Goal: Task Accomplishment & Management: Manage account settings

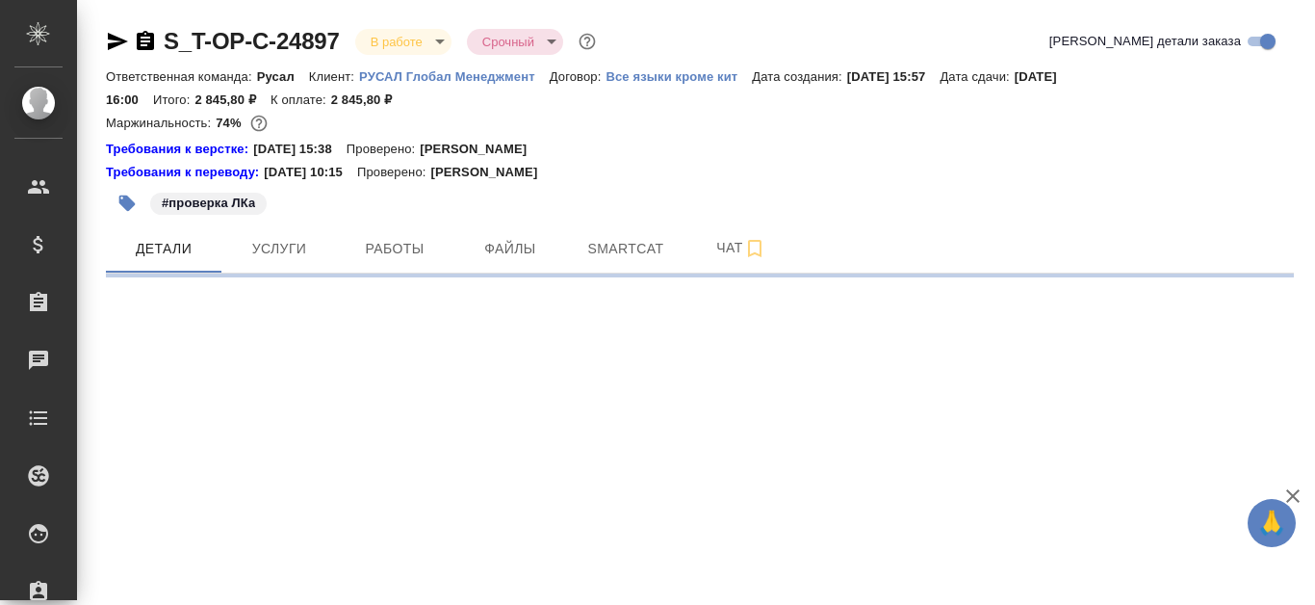
select select "RU"
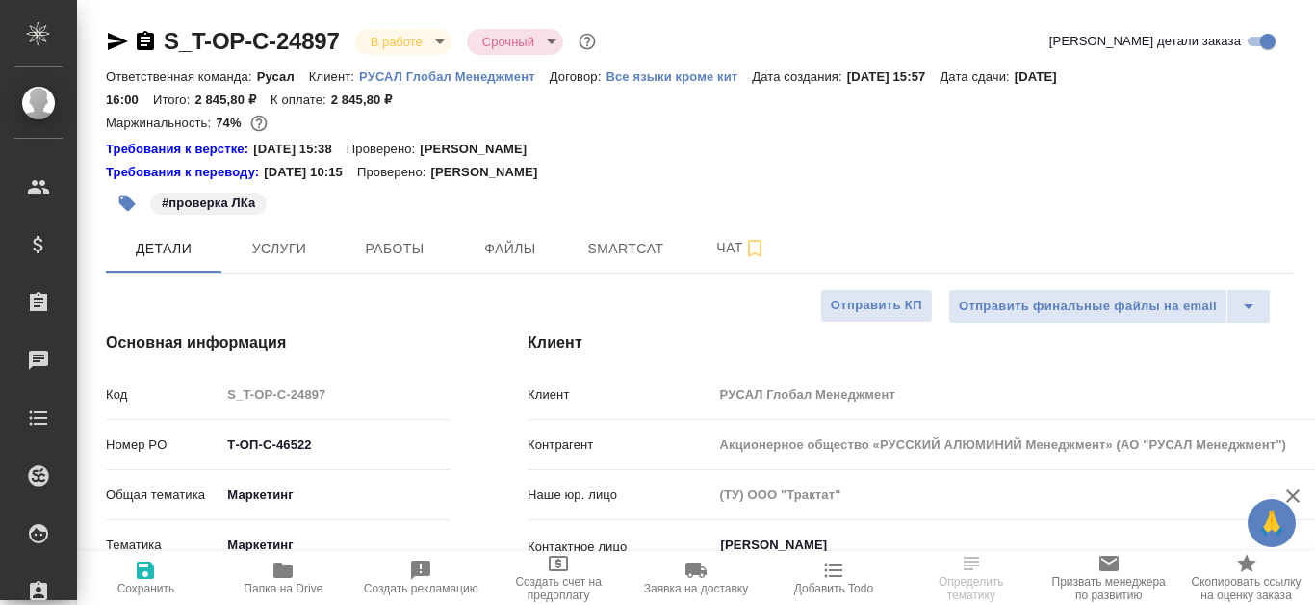
type textarea "x"
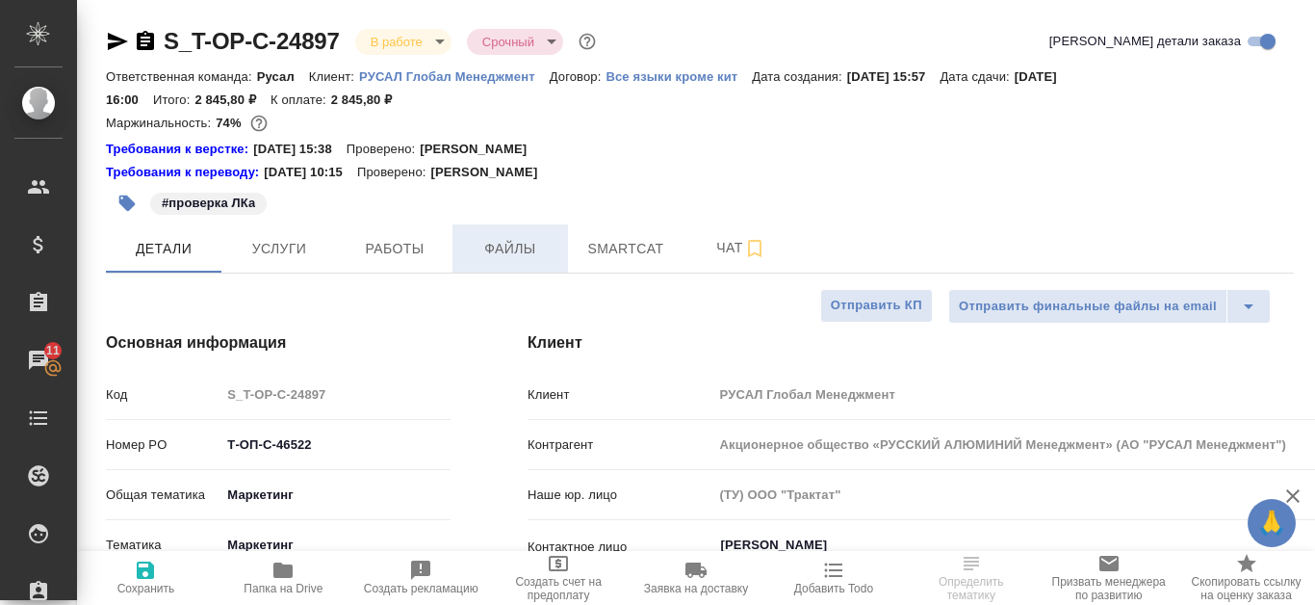
type textarea "x"
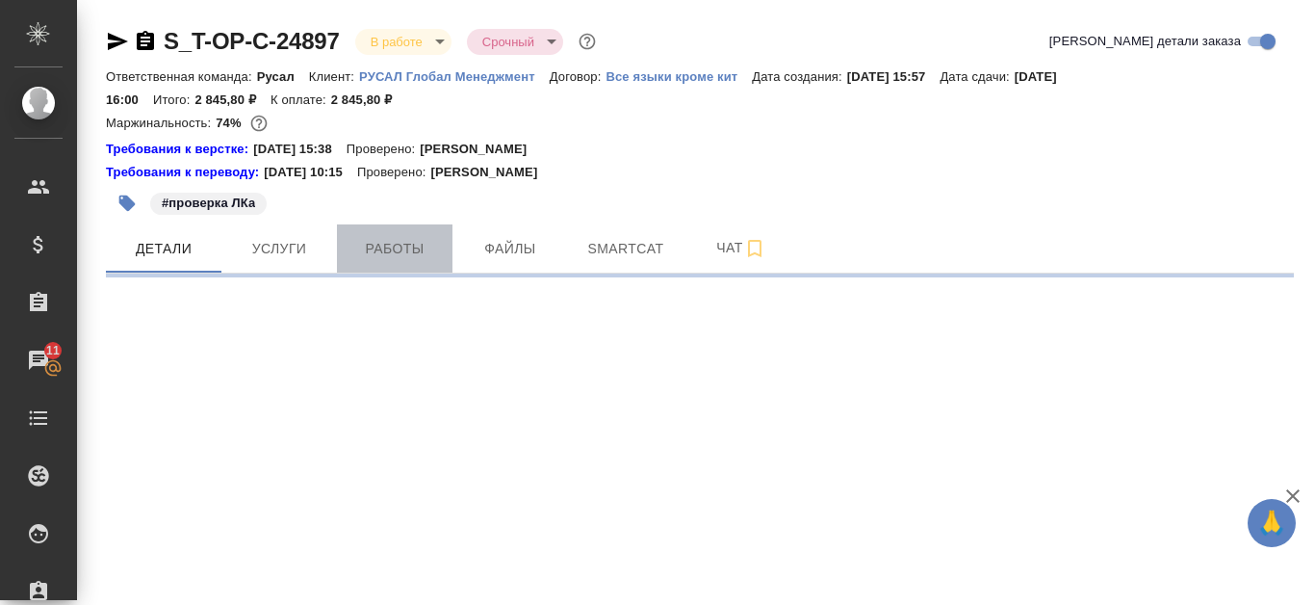
click at [417, 245] on span "Работы" at bounding box center [395, 249] width 92 height 24
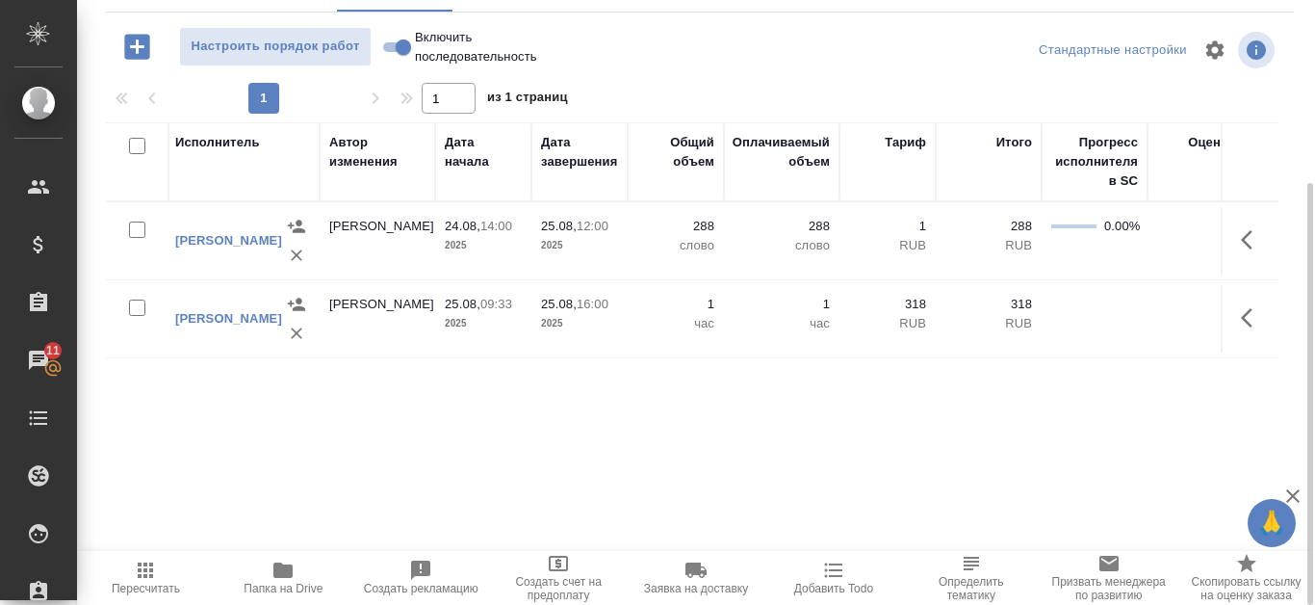
scroll to position [0, 716]
click at [1245, 311] on icon "button" at bounding box center [1252, 317] width 23 height 23
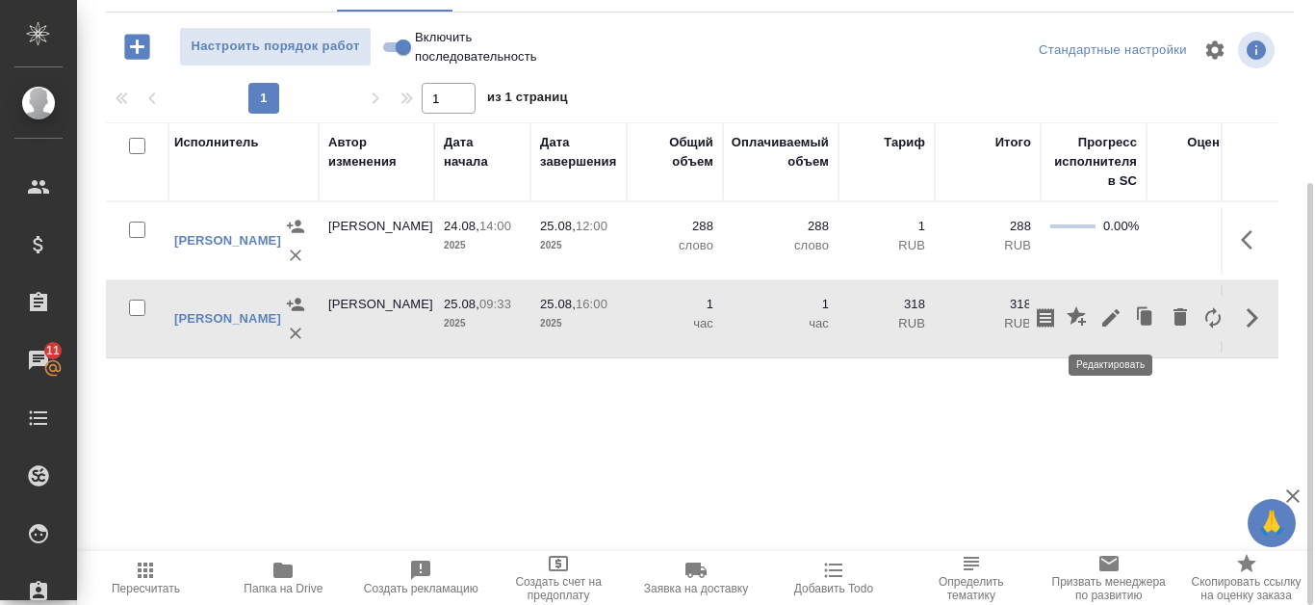
click at [1112, 322] on icon "button" at bounding box center [1110, 317] width 23 height 23
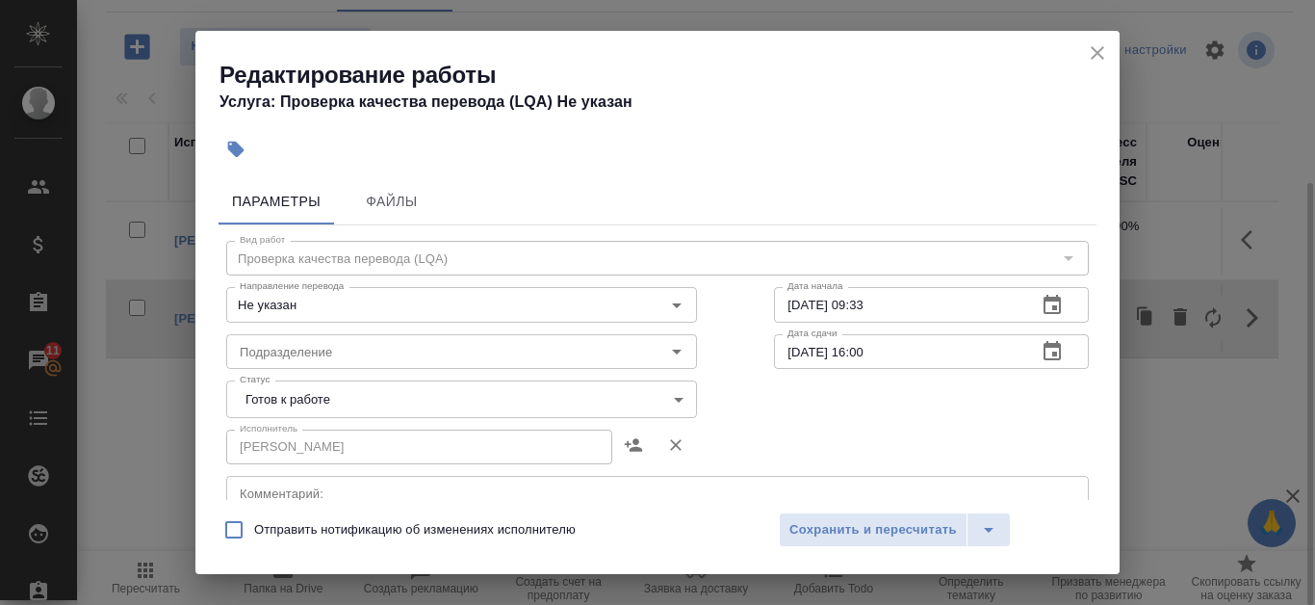
click at [1043, 351] on icon "button" at bounding box center [1052, 351] width 23 height 23
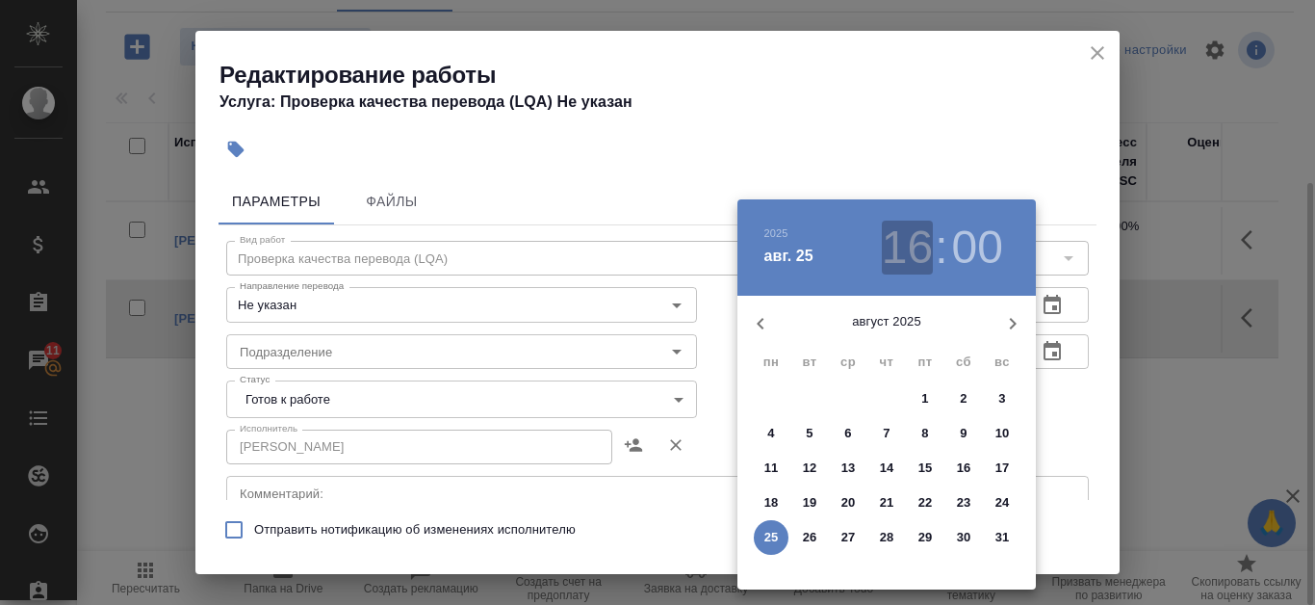
click at [916, 238] on h3 "16" at bounding box center [907, 247] width 51 height 54
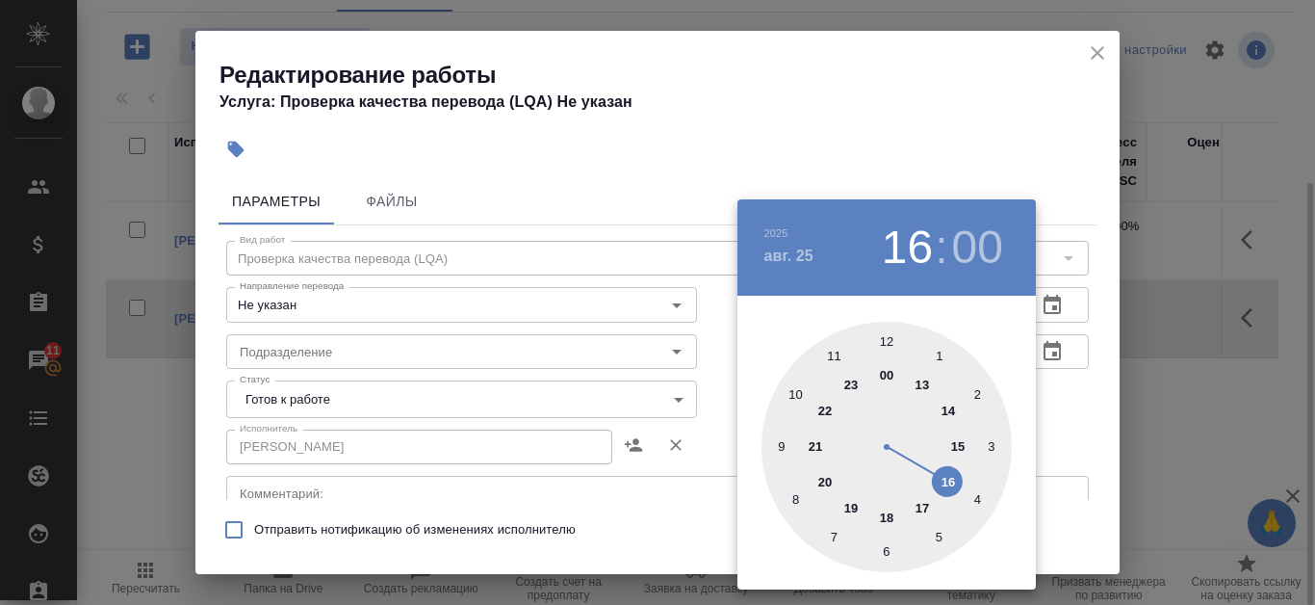
click at [837, 353] on div at bounding box center [887, 447] width 250 height 250
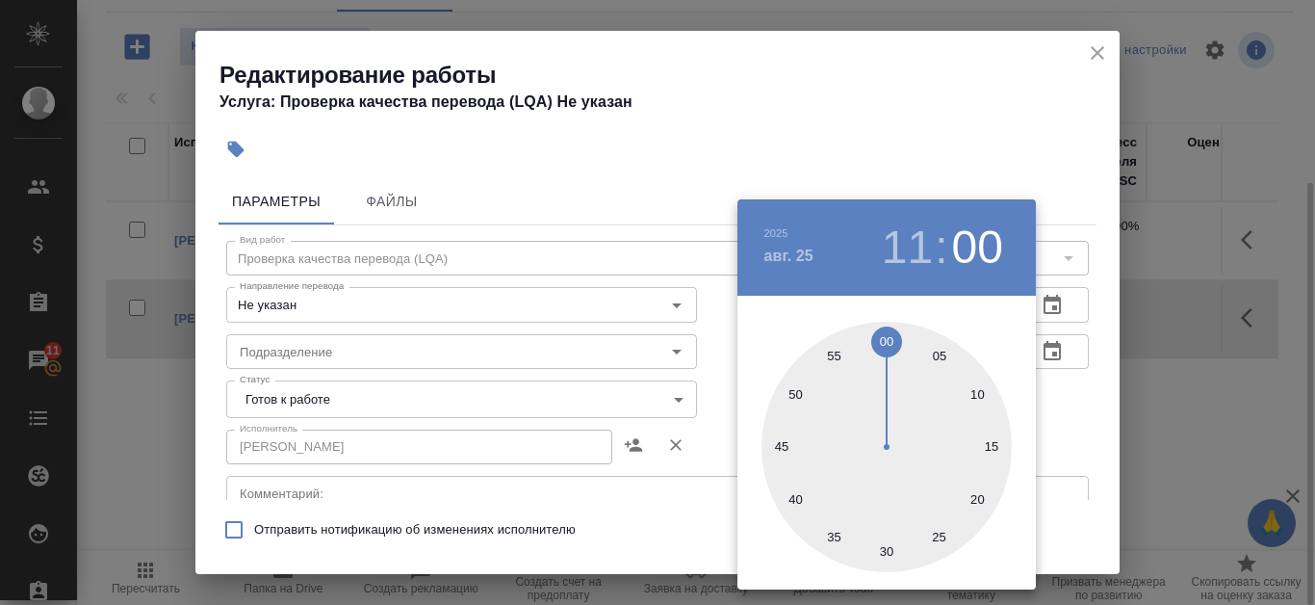
click at [891, 554] on div at bounding box center [887, 447] width 250 height 250
type input "25.08.2025 11:30"
click at [883, 549] on div at bounding box center [887, 447] width 250 height 250
click at [1069, 433] on div at bounding box center [657, 302] width 1315 height 605
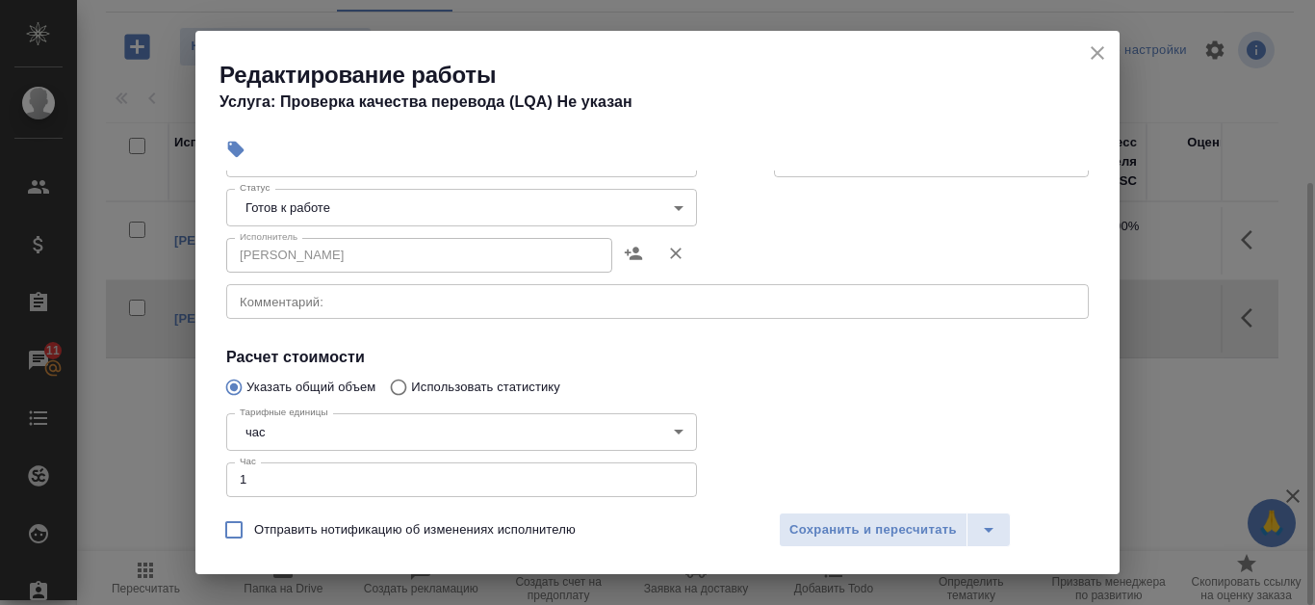
scroll to position [193, 0]
click at [524, 500] on div "Отправить нотификацию об изменениях исполнителю Сохранить и пересчитать" at bounding box center [657, 537] width 924 height 74
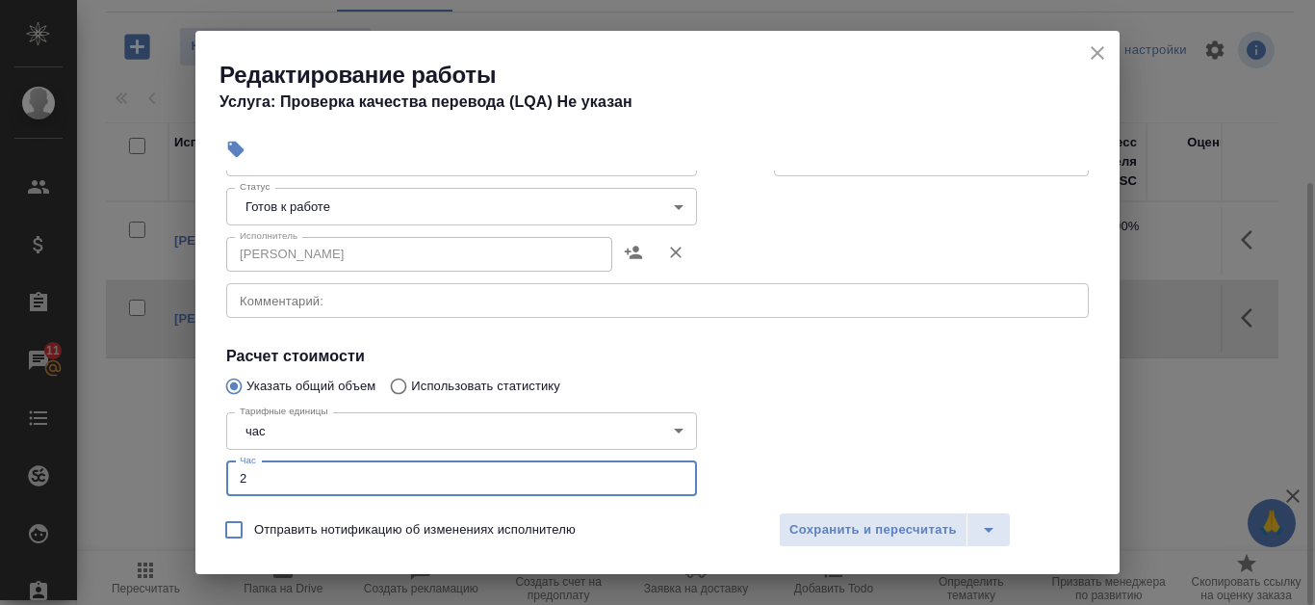
type input "2"
click at [668, 475] on input "2" at bounding box center [461, 478] width 471 height 35
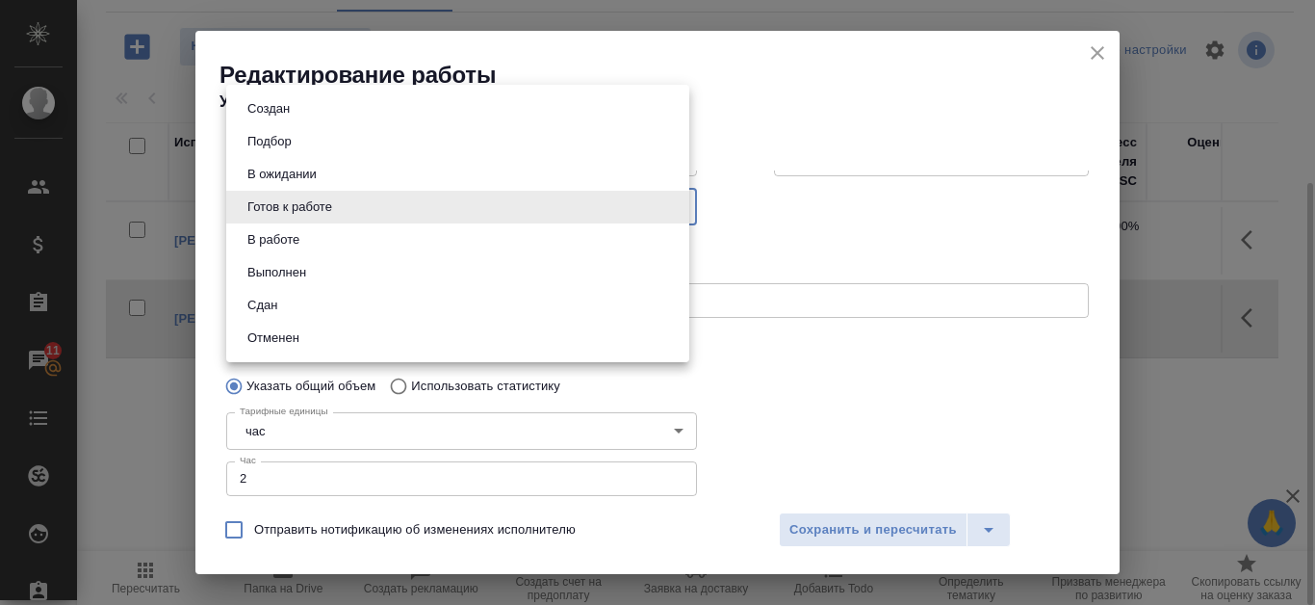
click at [606, 206] on body "🙏 .cls-1 fill:#fff; AWATERA Kanataeva Ekaterina Клиенты Спецификации Заказы 11 …" at bounding box center [657, 302] width 1315 height 605
click at [456, 300] on li "Сдан" at bounding box center [457, 305] width 463 height 33
type input "closed"
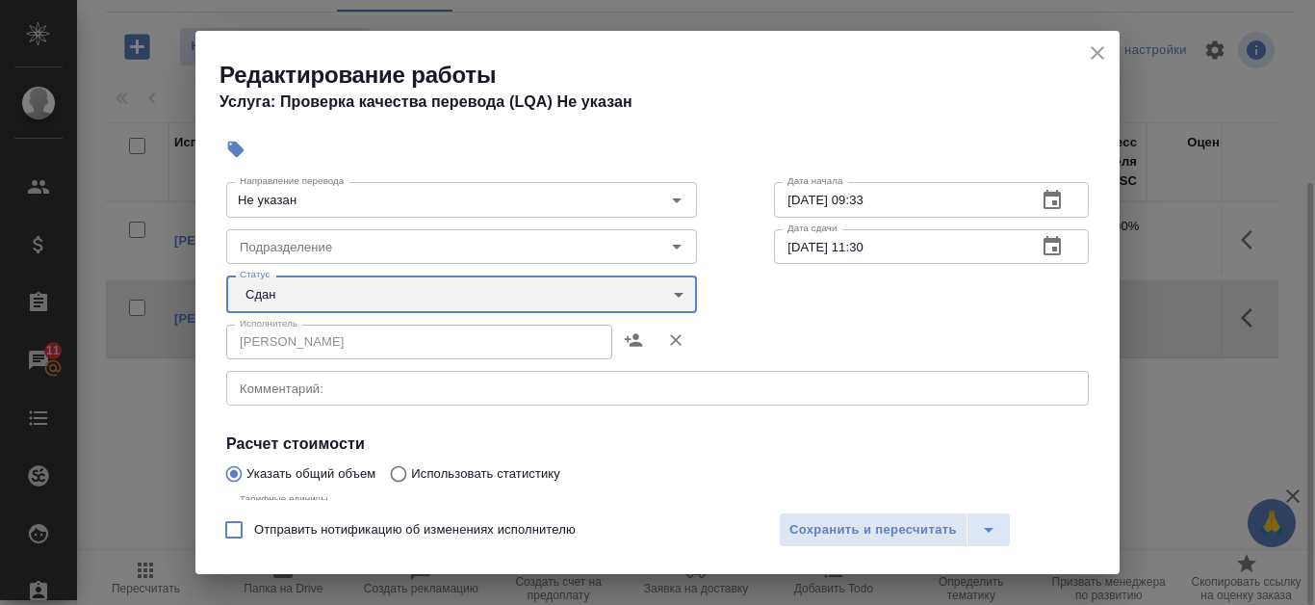
scroll to position [0, 0]
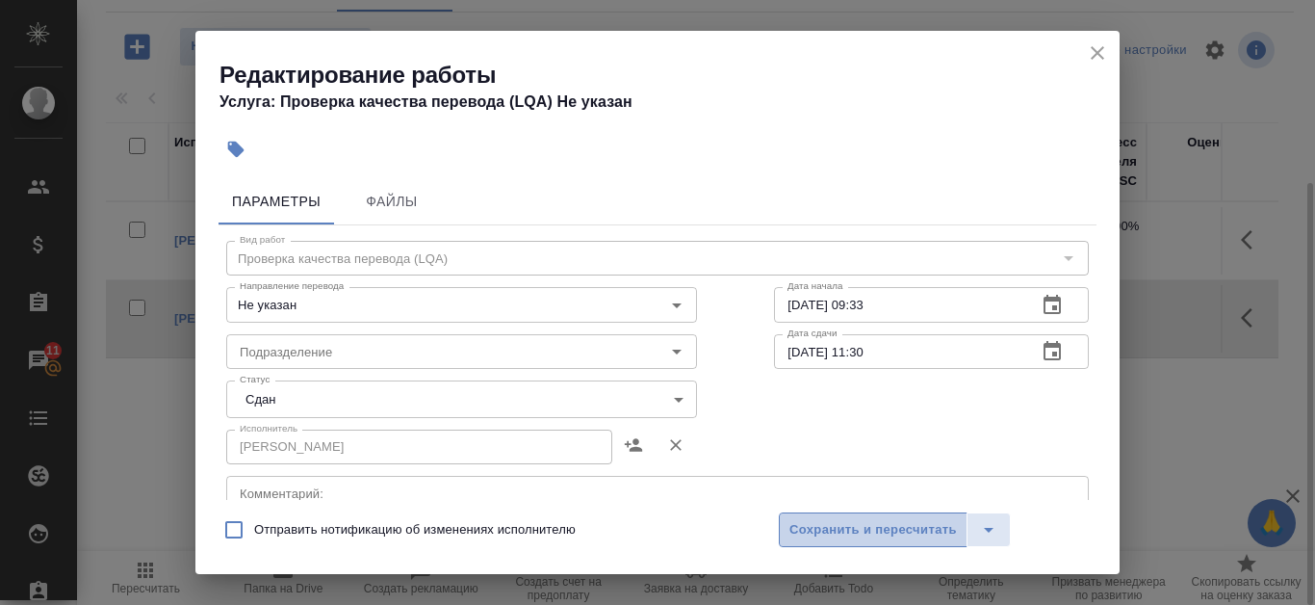
click at [889, 534] on span "Сохранить и пересчитать" at bounding box center [873, 530] width 168 height 22
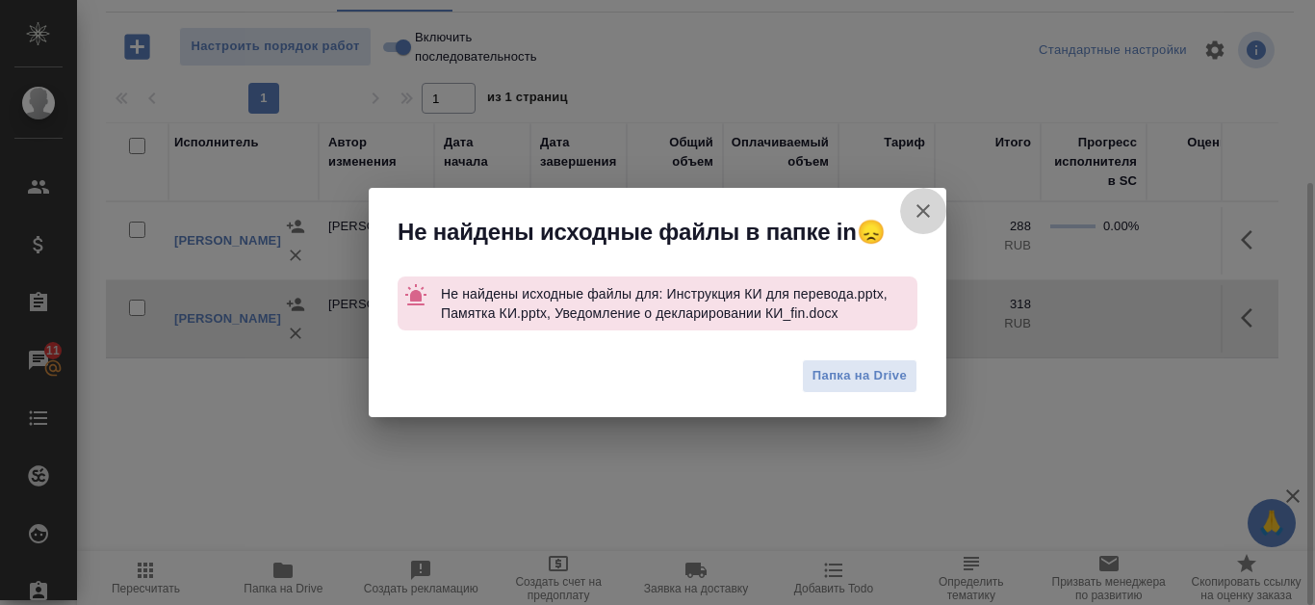
click at [917, 206] on icon "button" at bounding box center [923, 210] width 23 height 23
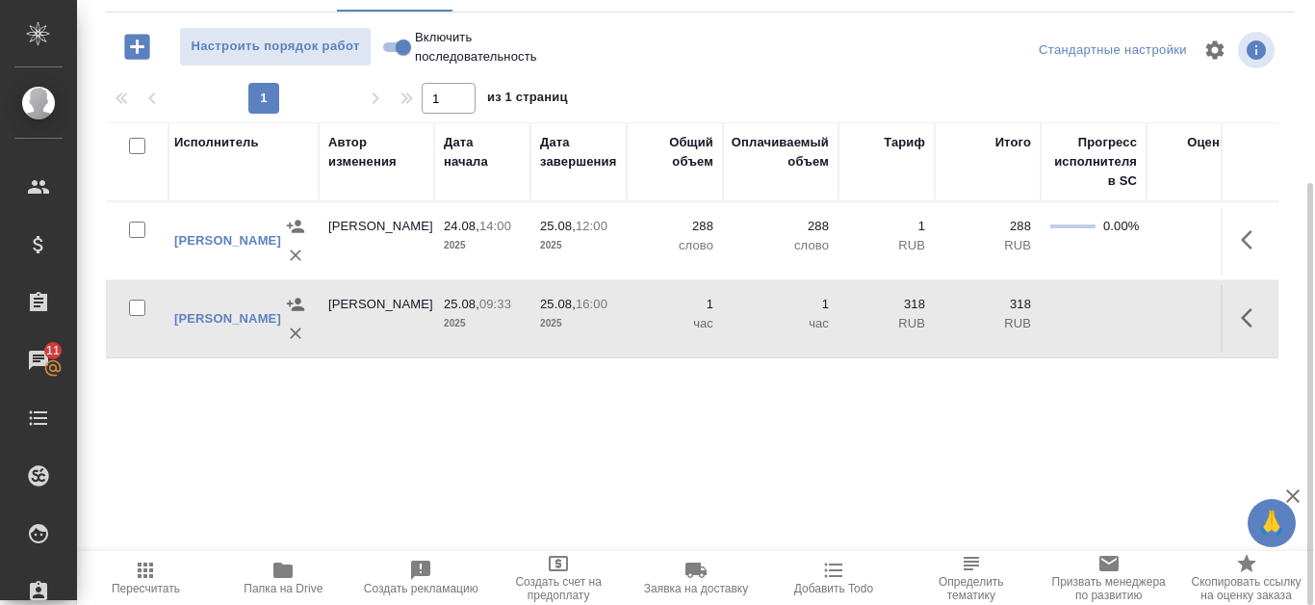
scroll to position [68, 0]
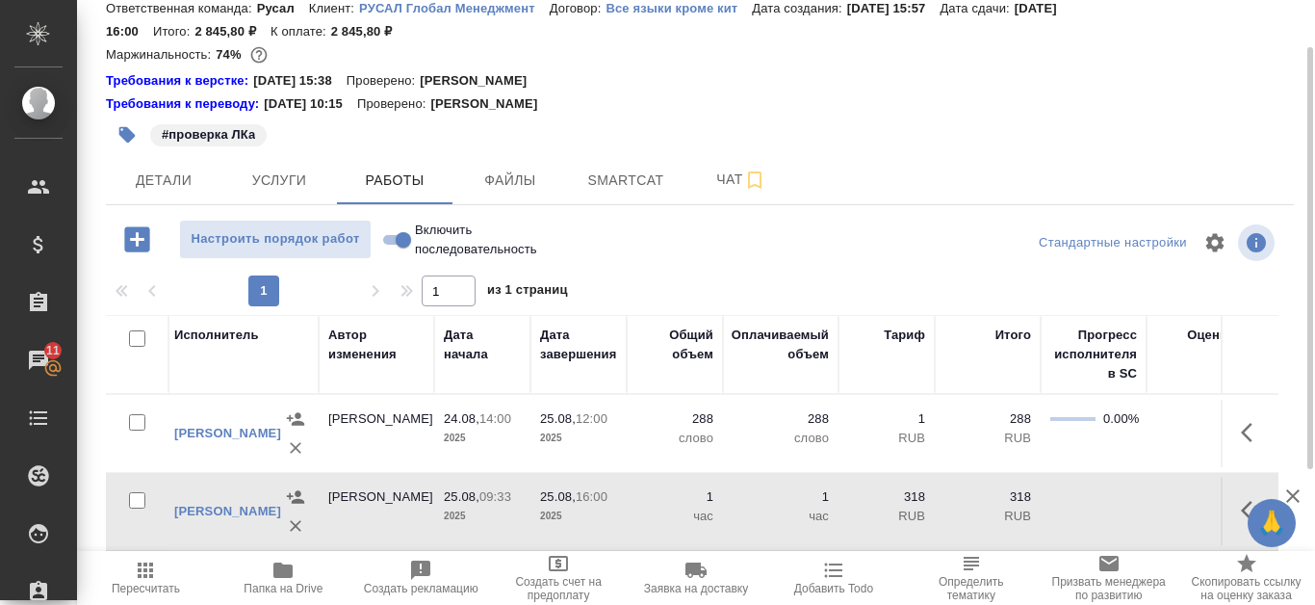
click at [395, 239] on input "Включить последовательность" at bounding box center [403, 239] width 69 height 23
checkbox input "true"
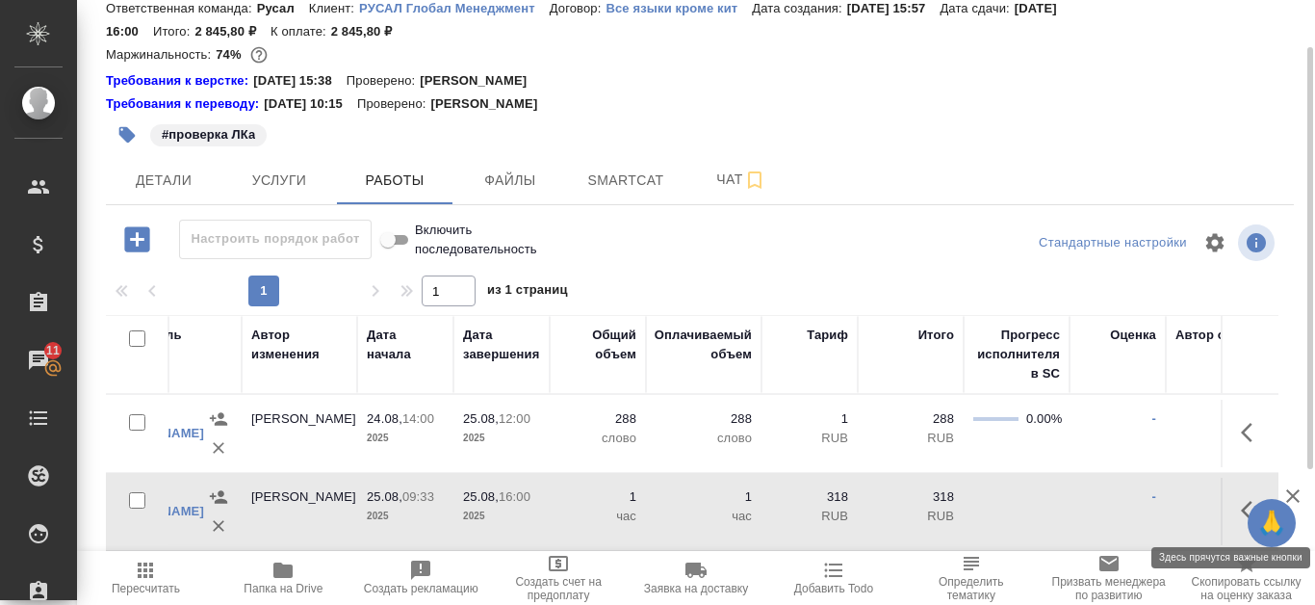
click at [1242, 508] on icon "button" at bounding box center [1252, 510] width 23 height 23
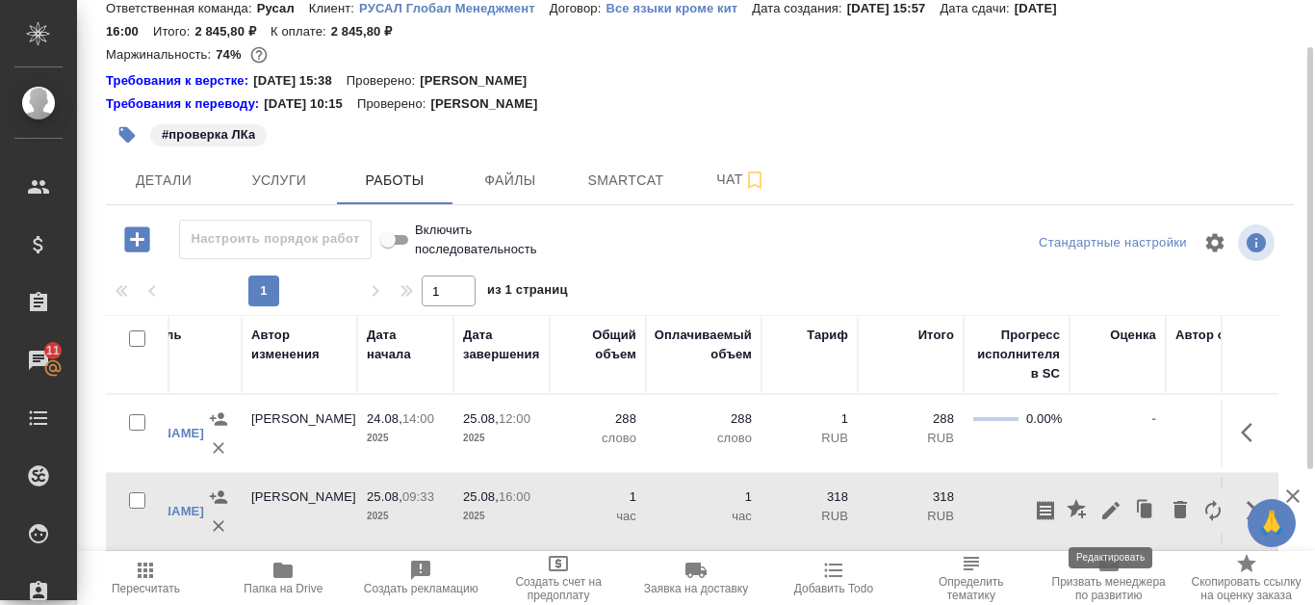
click at [1107, 511] on icon "button" at bounding box center [1110, 510] width 17 height 17
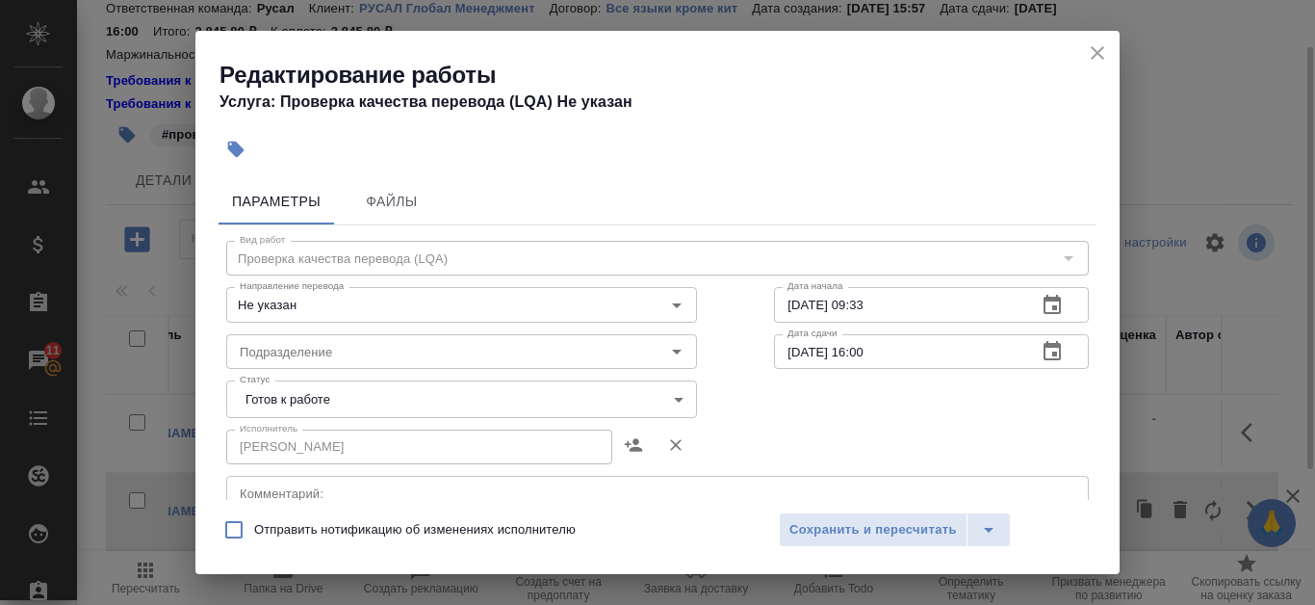
click at [673, 403] on body "🙏 .cls-1 fill:#fff; AWATERA Kanataeva Ekaterina Клиенты Спецификации Заказы 11 …" at bounding box center [657, 302] width 1315 height 605
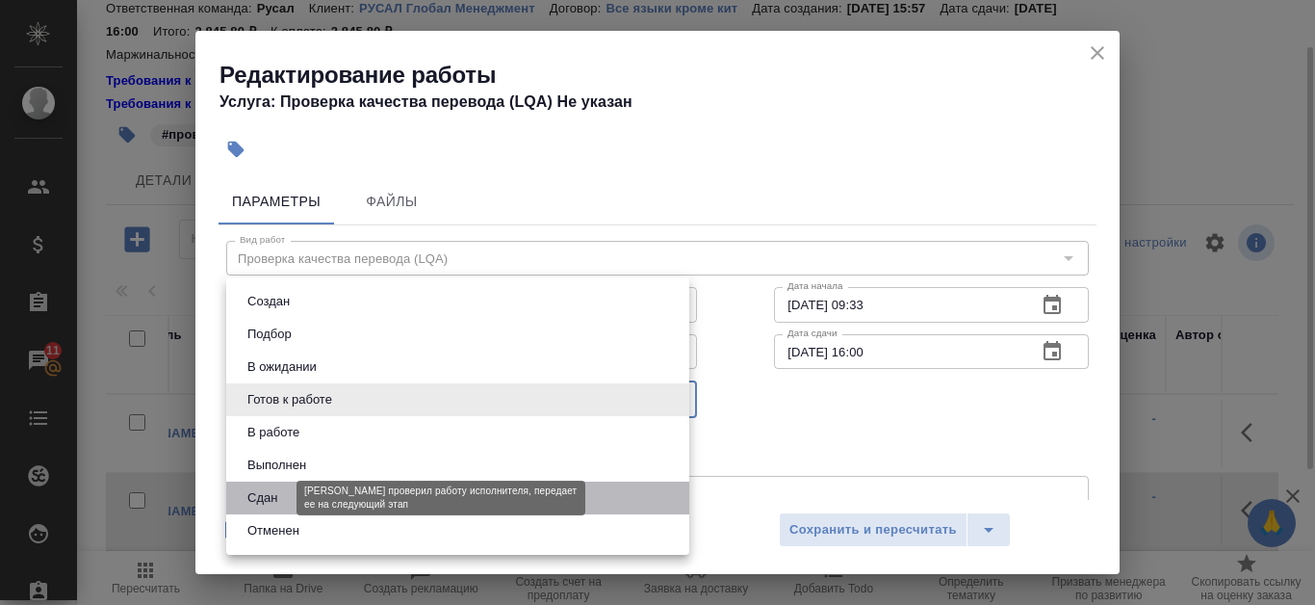
click at [271, 497] on button "Сдан" at bounding box center [262, 497] width 41 height 21
type input "closed"
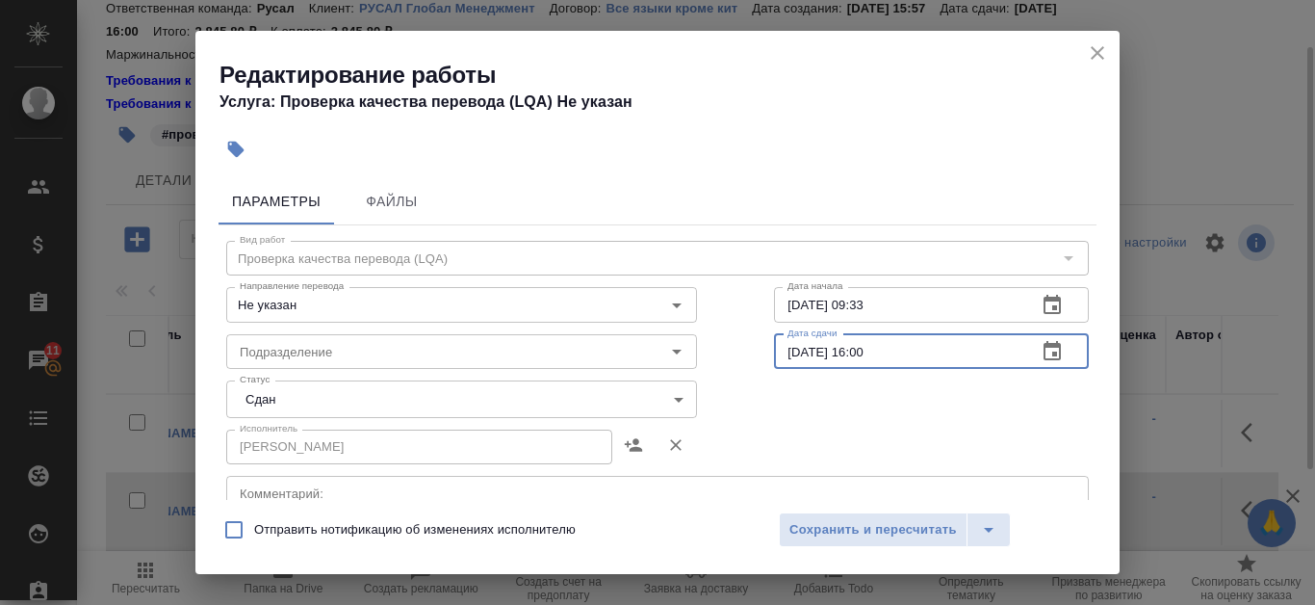
click at [994, 350] on input "25.08.2025 16:00" at bounding box center [897, 351] width 247 height 35
click at [1044, 352] on icon "button" at bounding box center [1052, 350] width 17 height 19
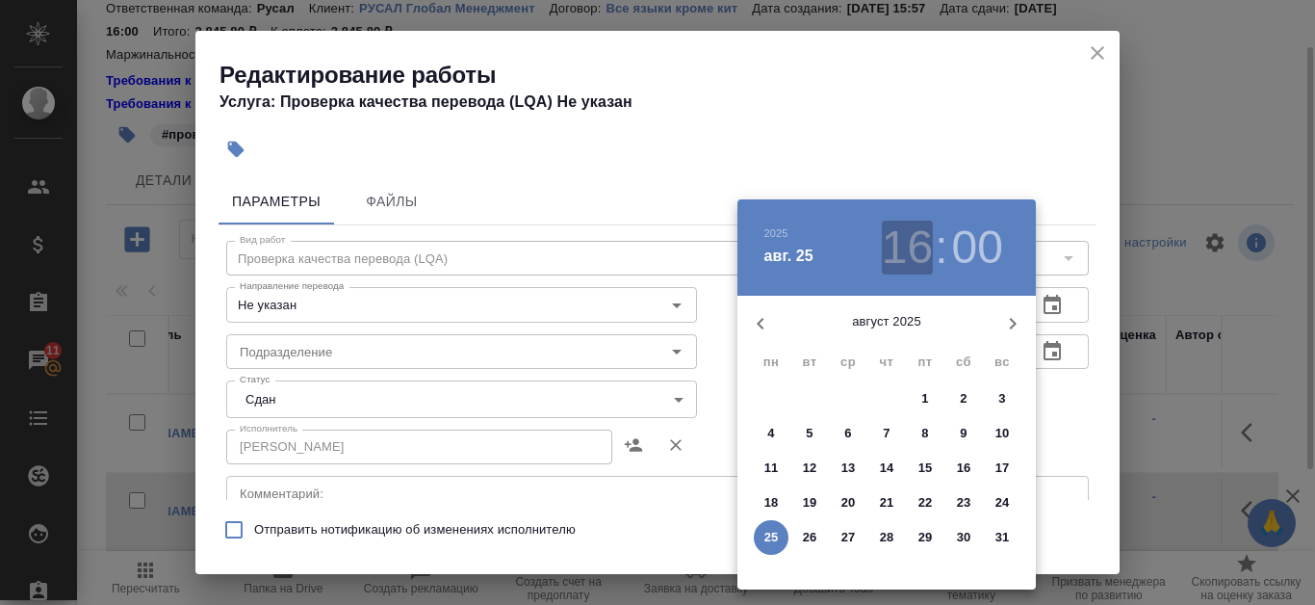
click at [924, 245] on h3 "16" at bounding box center [907, 247] width 51 height 54
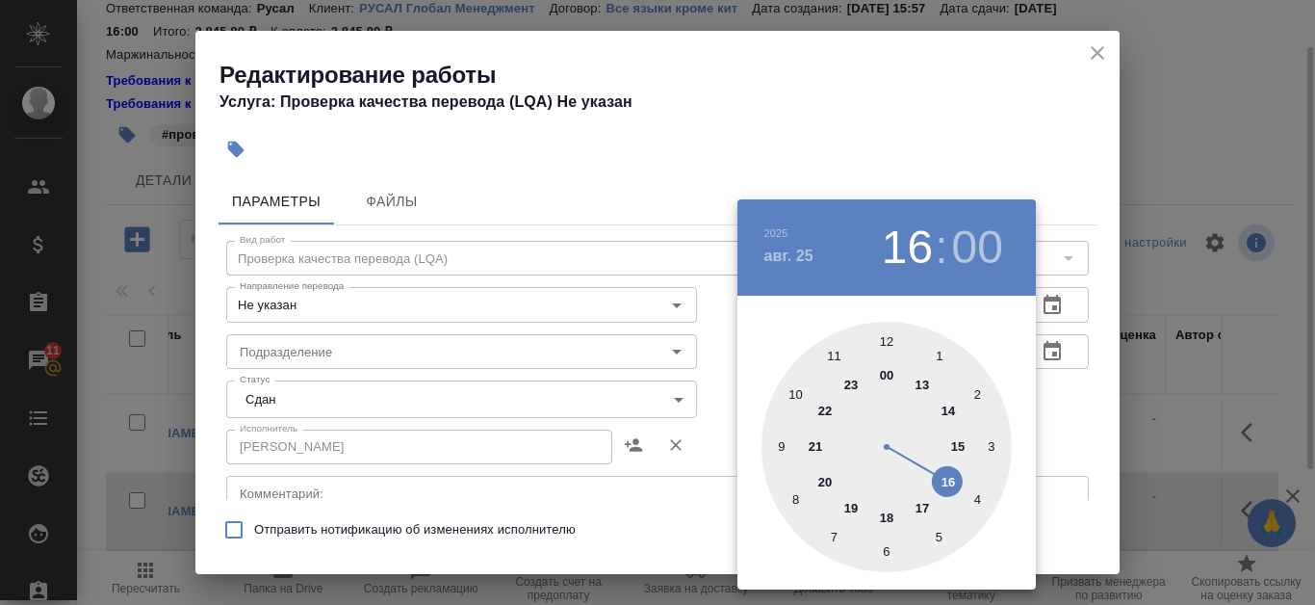
click at [837, 357] on div at bounding box center [887, 447] width 250 height 250
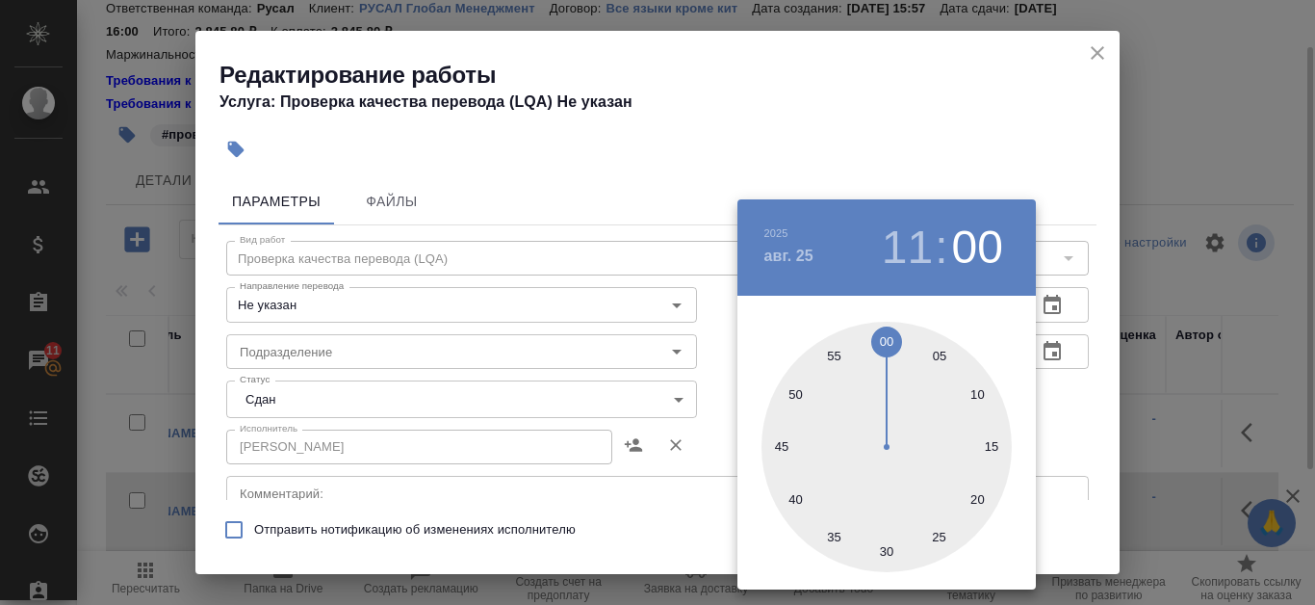
click at [884, 560] on div at bounding box center [887, 447] width 250 height 250
type input "25.08.2025 11:30"
click at [1111, 426] on div at bounding box center [657, 302] width 1315 height 605
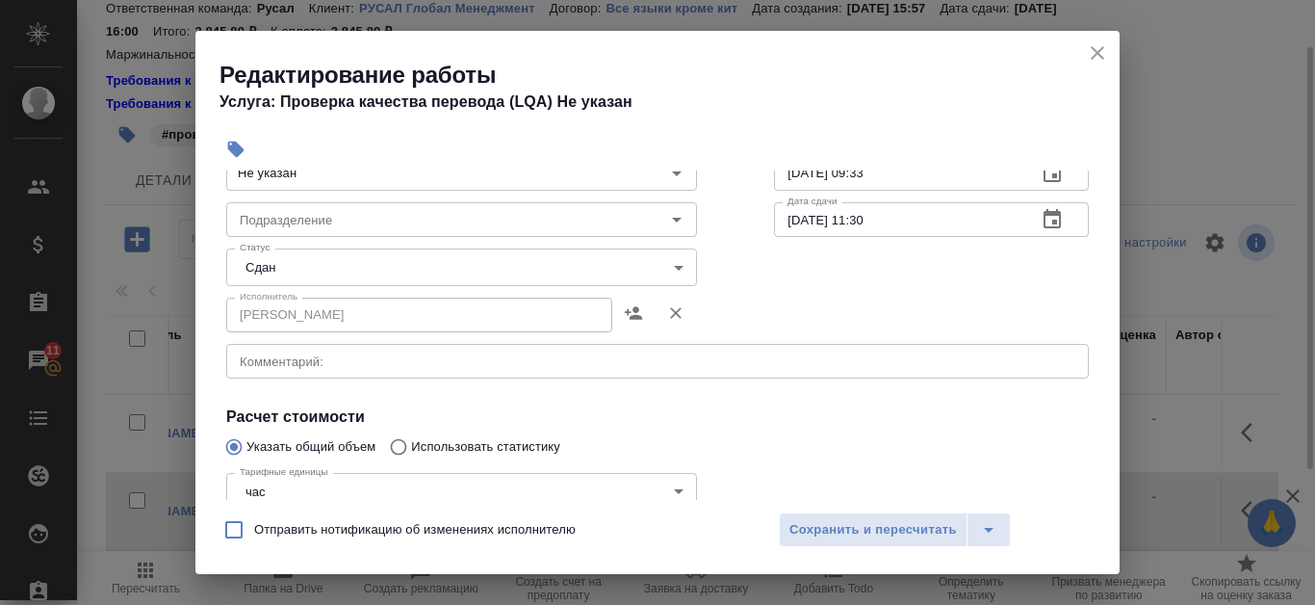
scroll to position [193, 0]
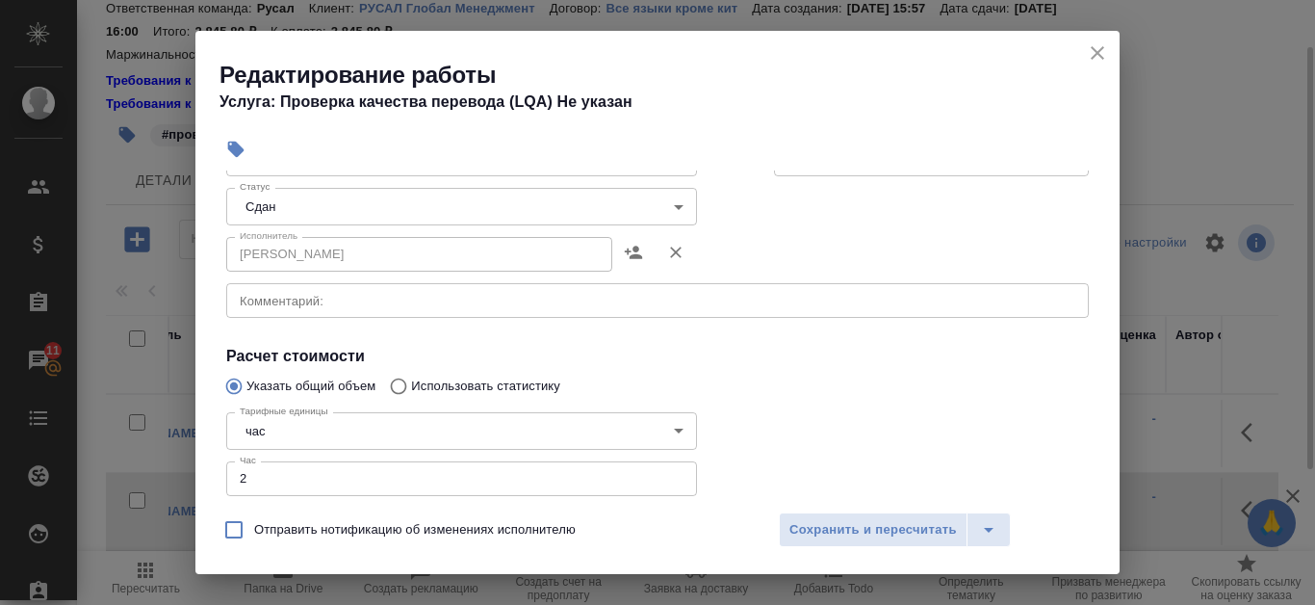
type input "2"
click at [668, 475] on input "2" at bounding box center [461, 478] width 471 height 35
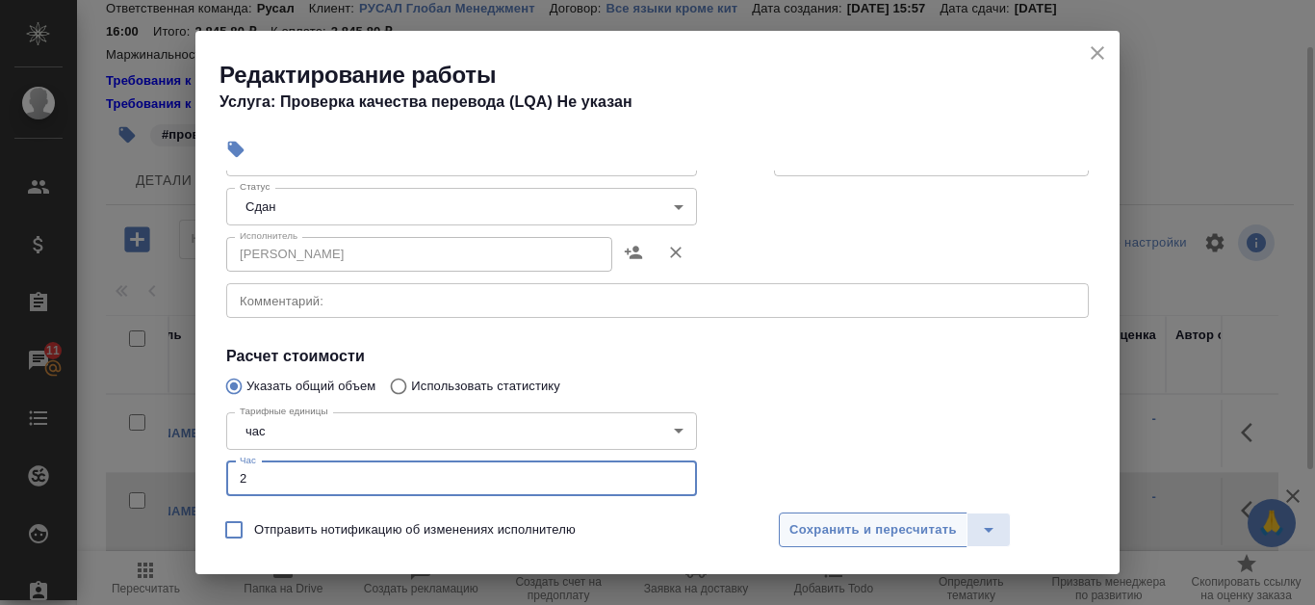
click at [941, 535] on span "Сохранить и пересчитать" at bounding box center [873, 530] width 168 height 22
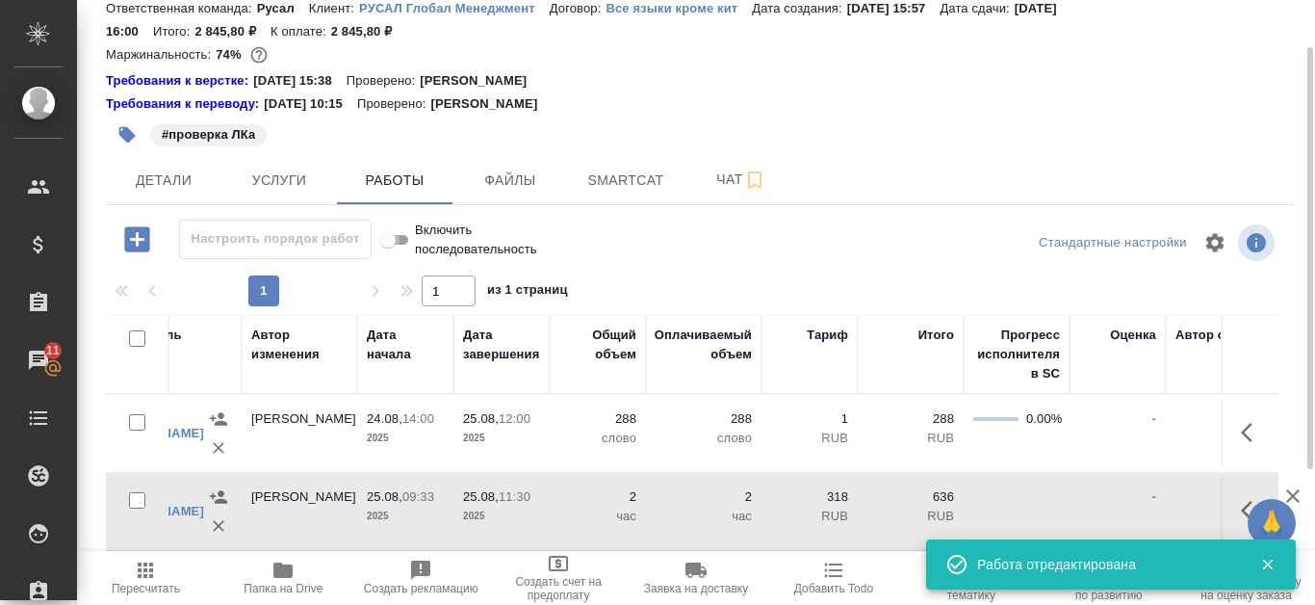
click at [410, 234] on input "Включить последовательность" at bounding box center [387, 239] width 69 height 23
checkbox input "false"
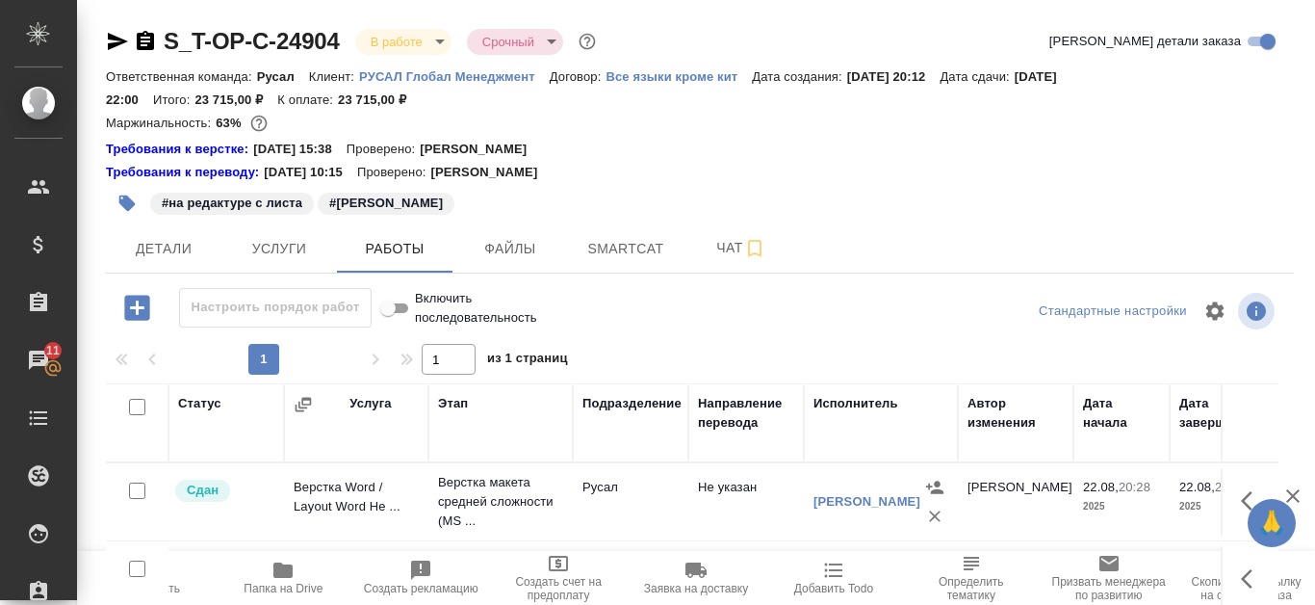
scroll to position [261, 0]
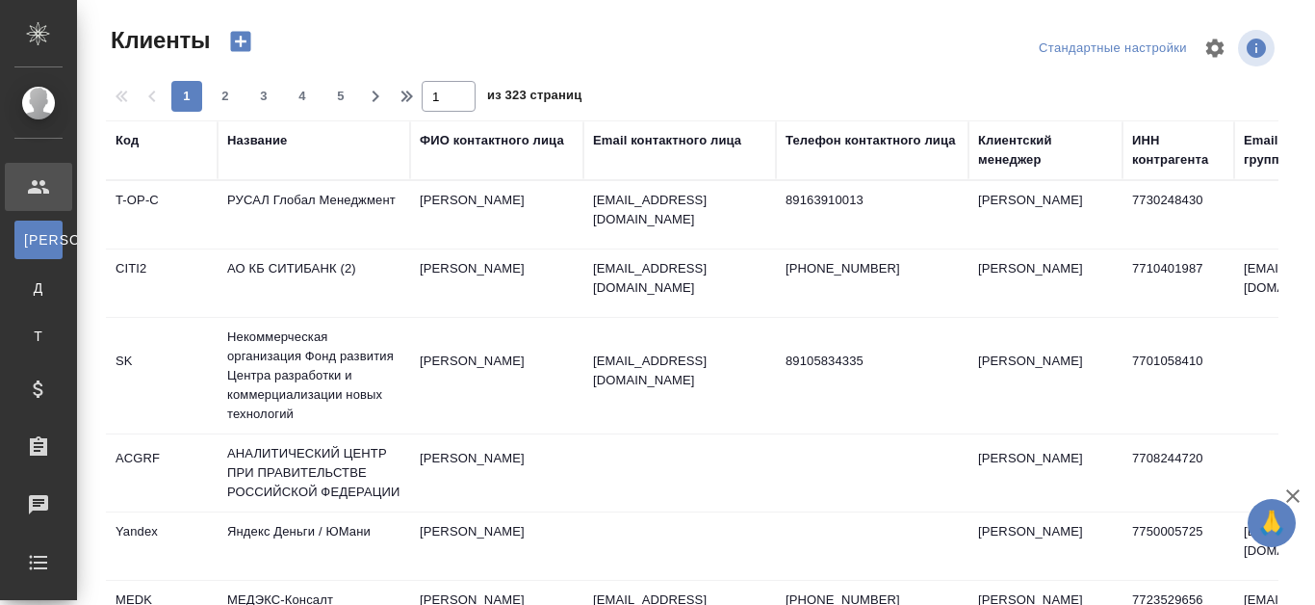
select select "RU"
